Goal: Communication & Community: Answer question/provide support

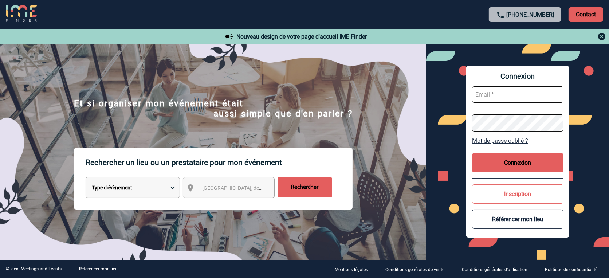
type input "vkalb@ime-groupe.com"
click at [511, 160] on button "Connexion" at bounding box center [517, 162] width 91 height 19
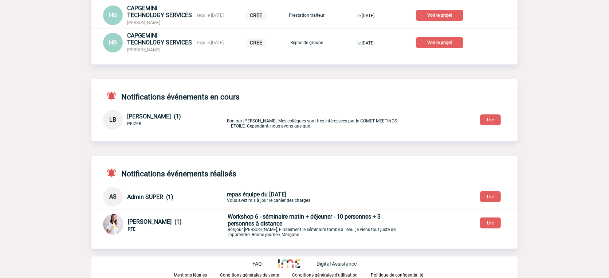
scroll to position [162, 0]
click at [492, 195] on button "Lire" at bounding box center [490, 196] width 21 height 11
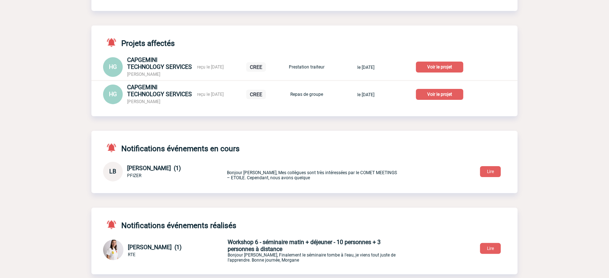
scroll to position [136, 0]
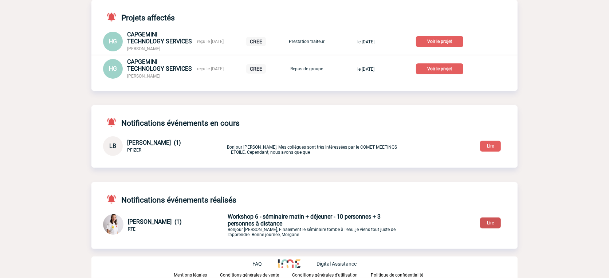
click at [487, 223] on button "Lire" at bounding box center [490, 222] width 21 height 11
